Goal: Navigation & Orientation: Find specific page/section

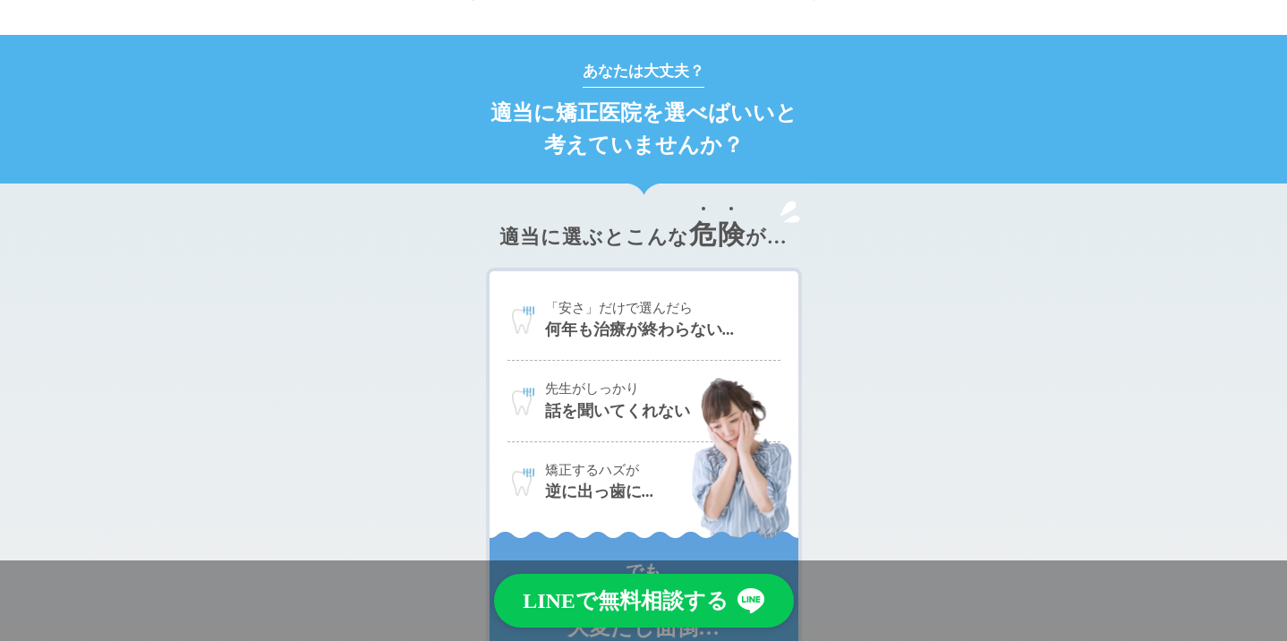
scroll to position [714, 0]
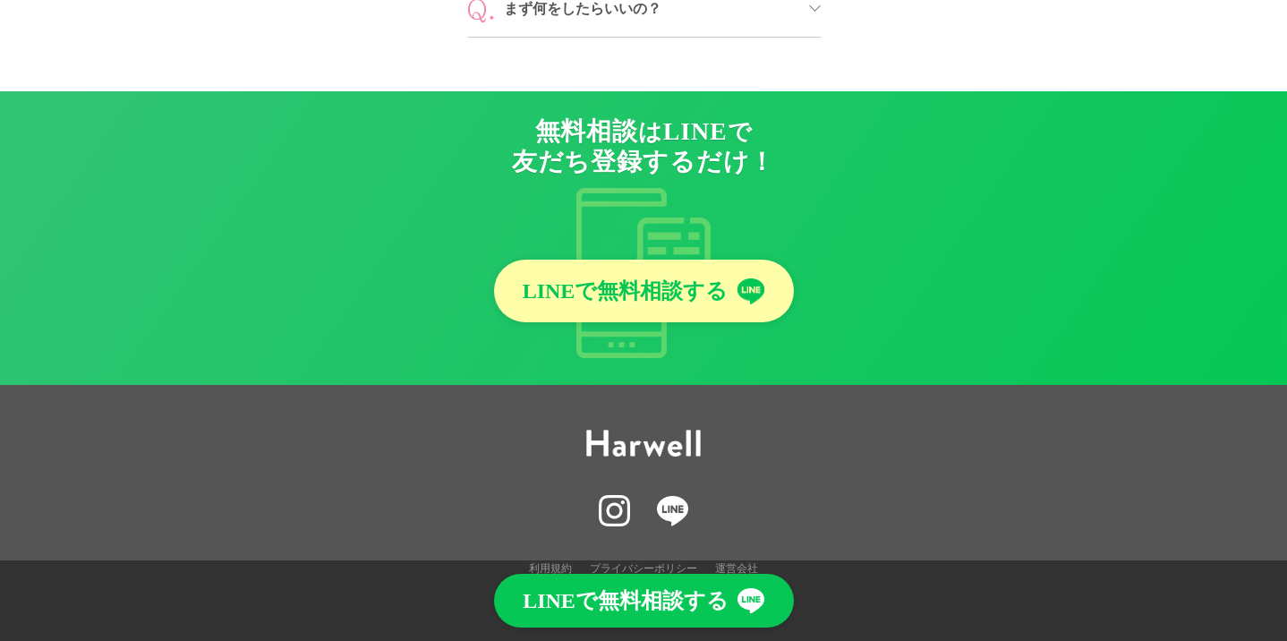
scroll to position [8459, 0]
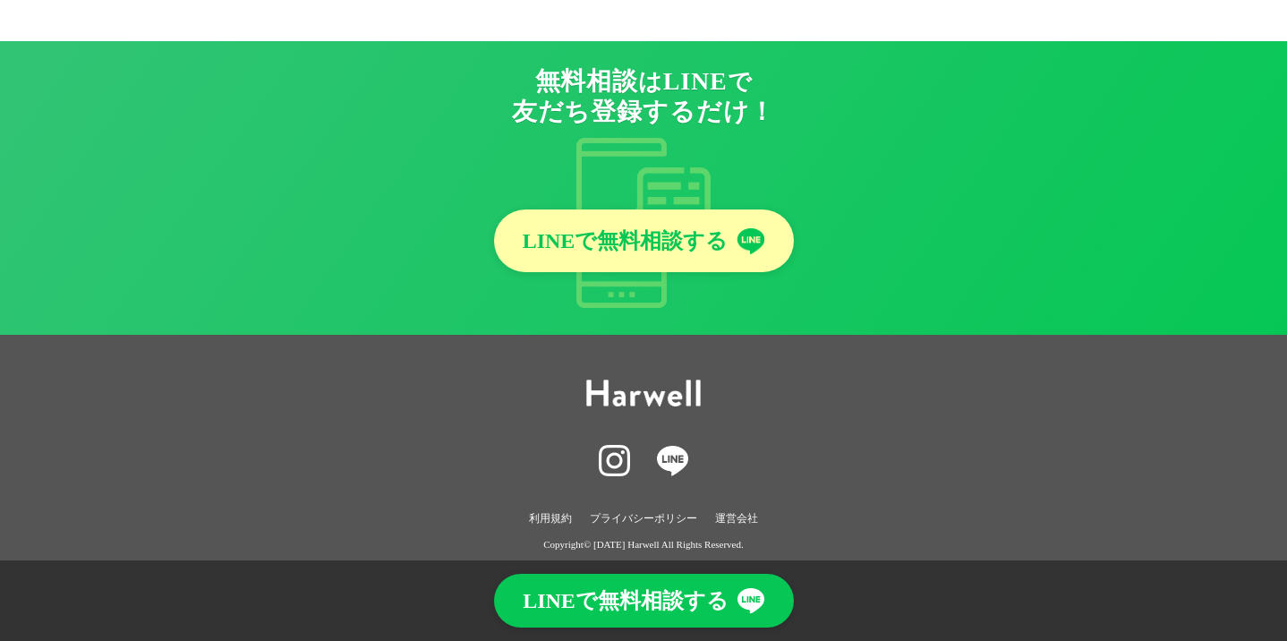
click at [728, 509] on link "運営会社" at bounding box center [736, 518] width 43 height 19
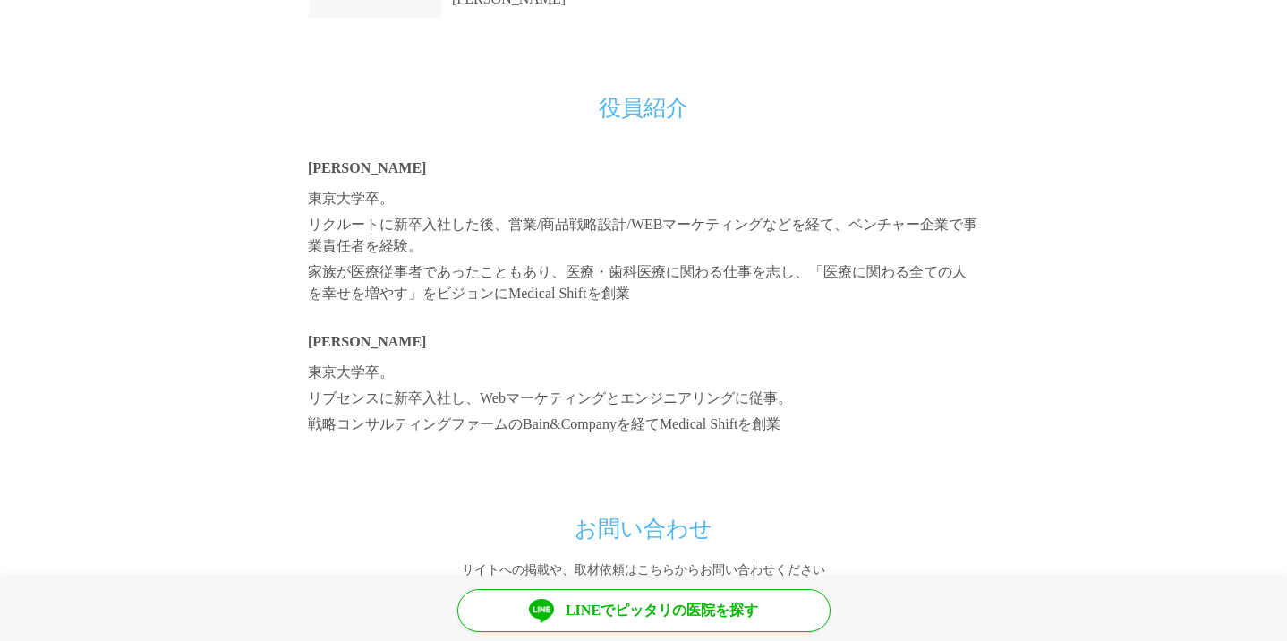
scroll to position [1762, 0]
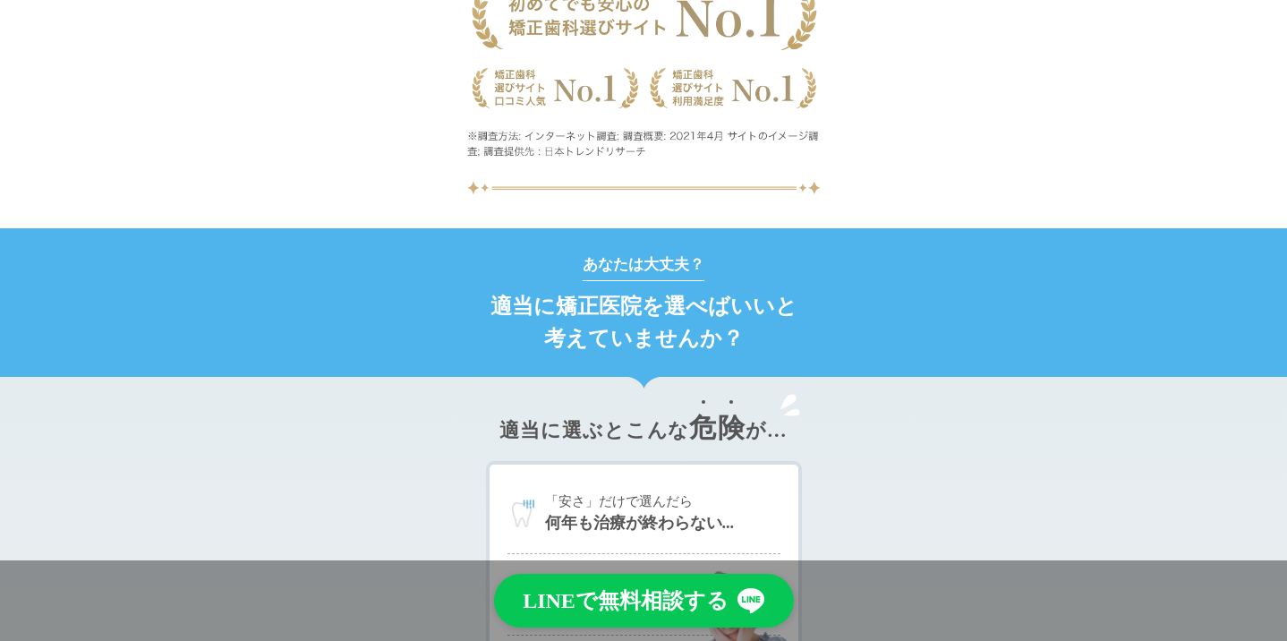
scroll to position [721, 0]
